Goal: Transaction & Acquisition: Purchase product/service

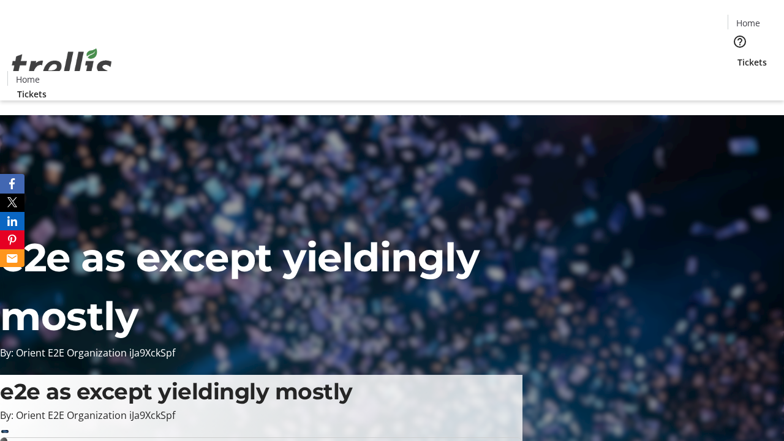
click at [737, 56] on span "Tickets" at bounding box center [751, 62] width 29 height 13
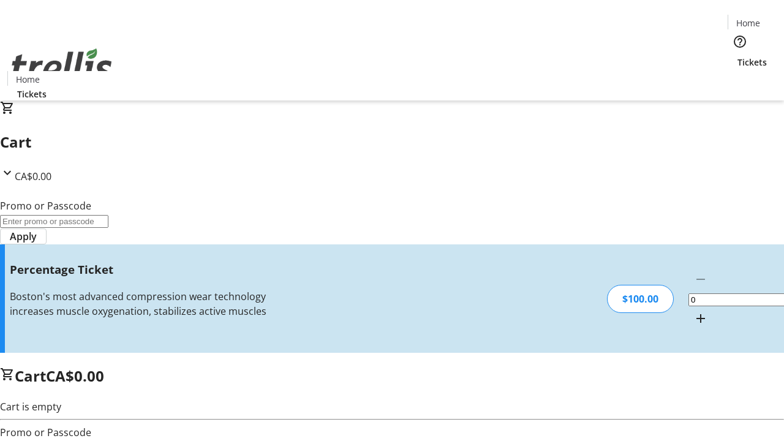
click at [693, 311] on mat-icon "Increment by one" at bounding box center [700, 318] width 15 height 15
type input "1"
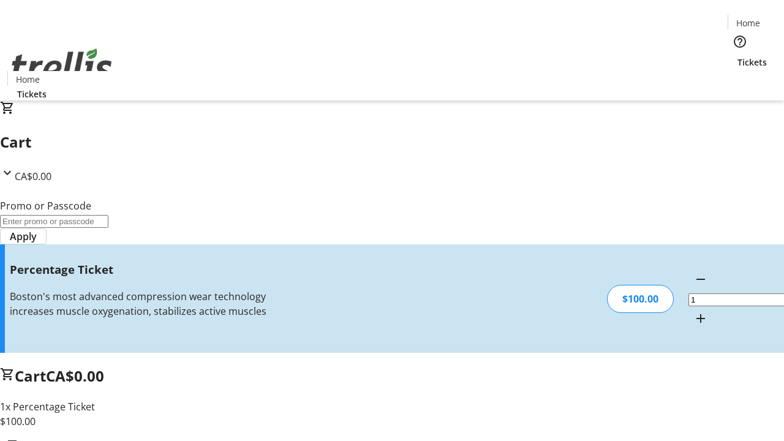
type input "FOO"
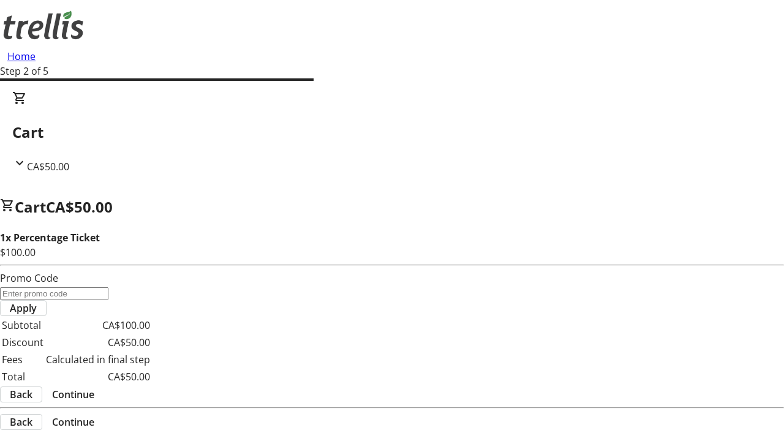
click at [94, 387] on span "Continue" at bounding box center [73, 394] width 42 height 15
